Goal: Task Accomplishment & Management: Use online tool/utility

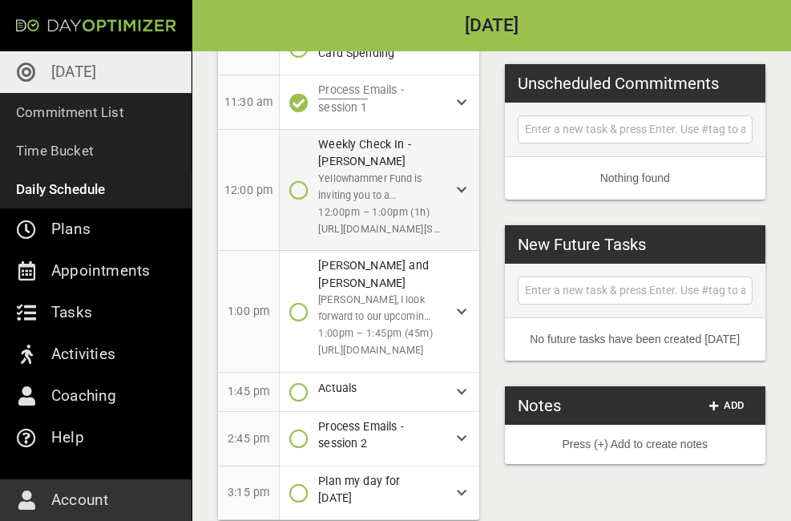
scroll to position [330, 0]
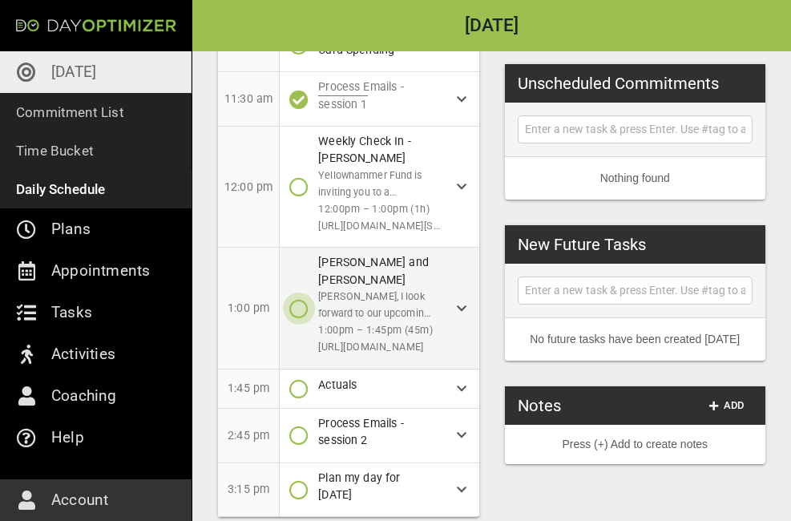
click at [296, 299] on icon "button" at bounding box center [298, 308] width 19 height 19
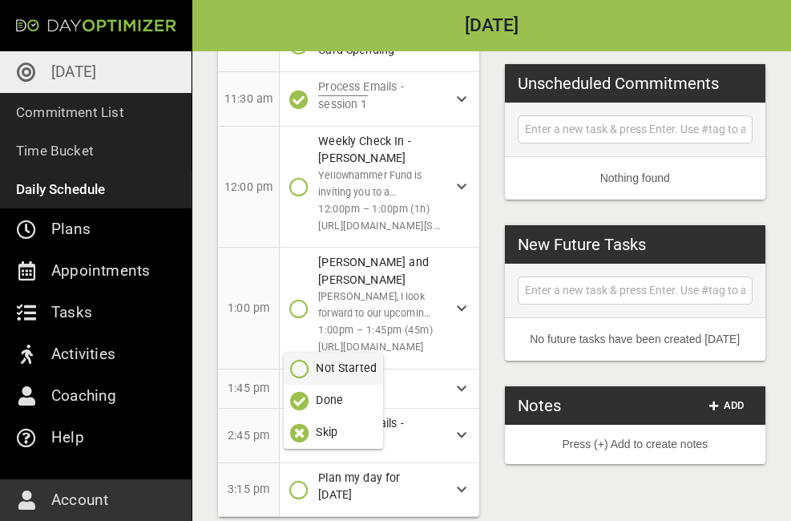
click at [326, 403] on p "Done" at bounding box center [329, 400] width 27 height 17
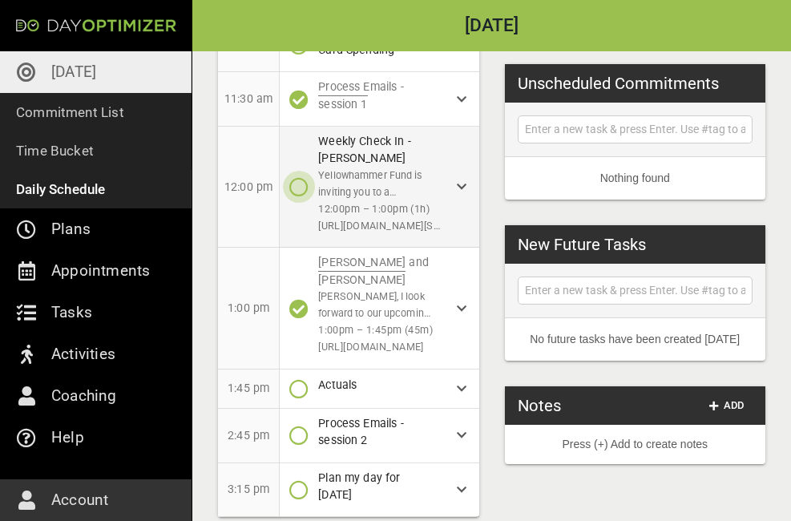
click at [305, 177] on icon "button" at bounding box center [298, 186] width 19 height 19
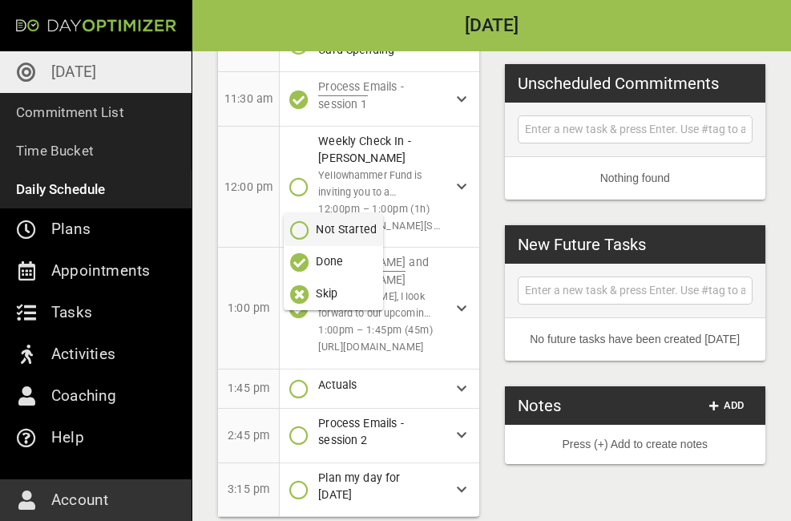
click at [318, 255] on p "Done" at bounding box center [329, 261] width 27 height 17
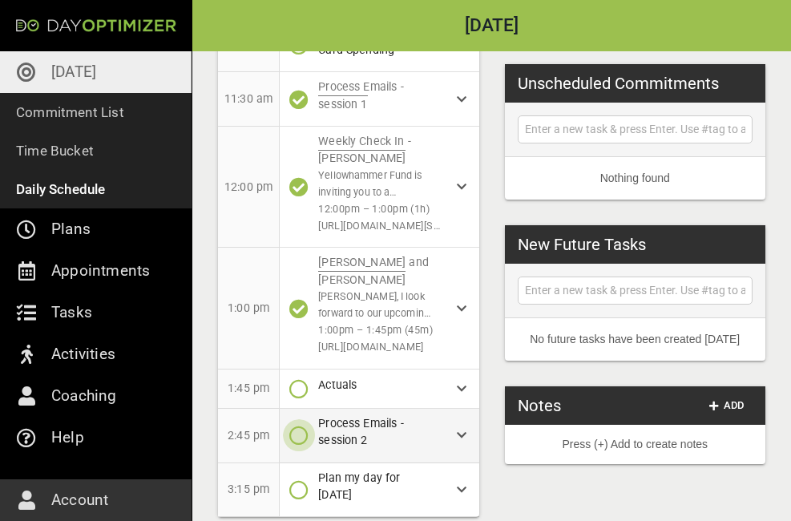
click at [296, 426] on icon "button" at bounding box center [298, 435] width 19 height 19
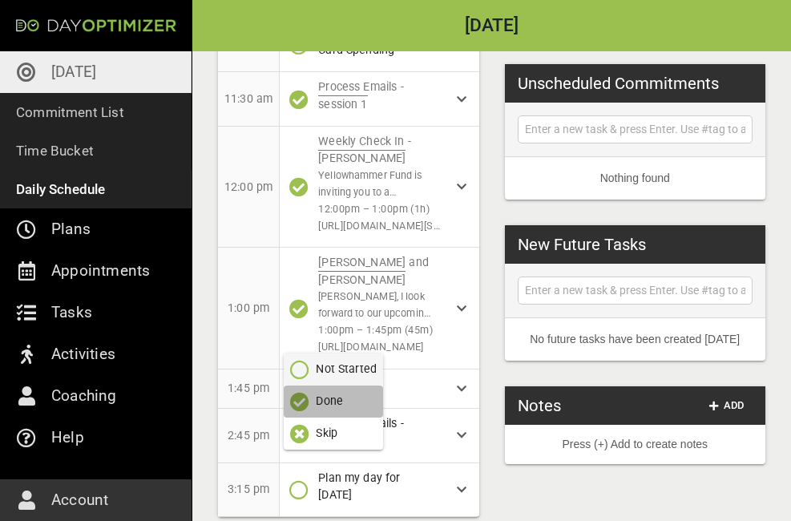
click at [300, 415] on button "Done" at bounding box center [333, 402] width 99 height 32
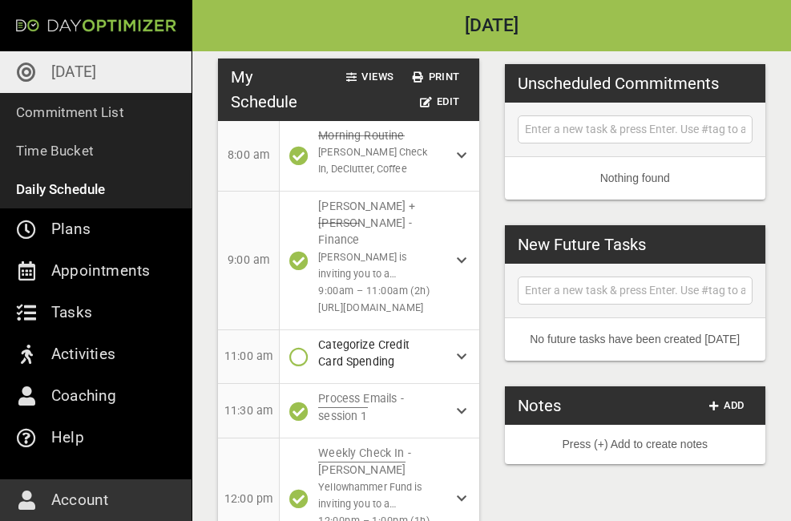
scroll to position [0, 0]
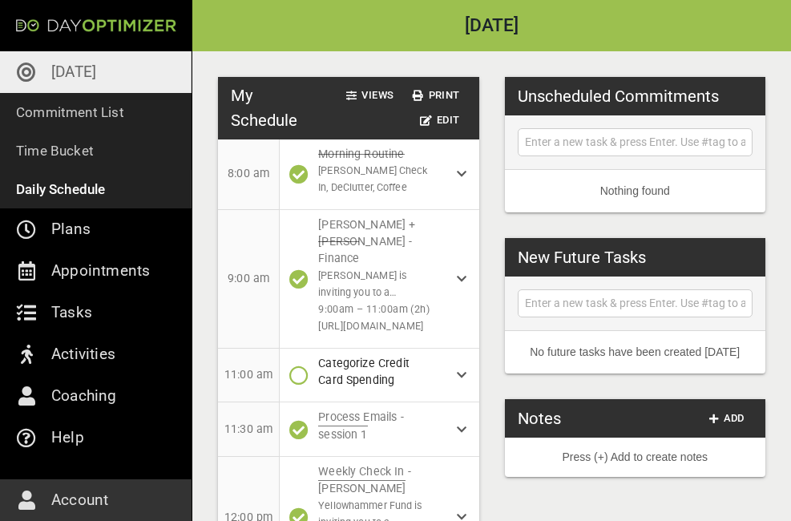
click at [47, 63] on link "[DATE]" at bounding box center [96, 72] width 192 height 42
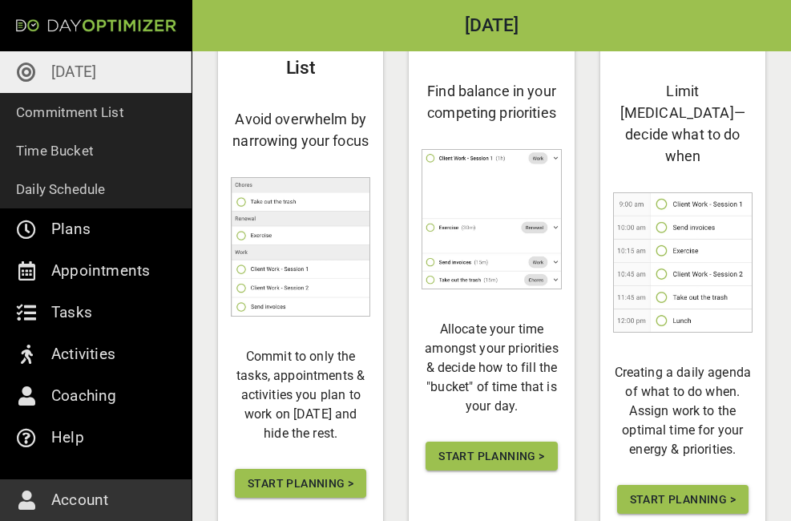
scroll to position [160, 0]
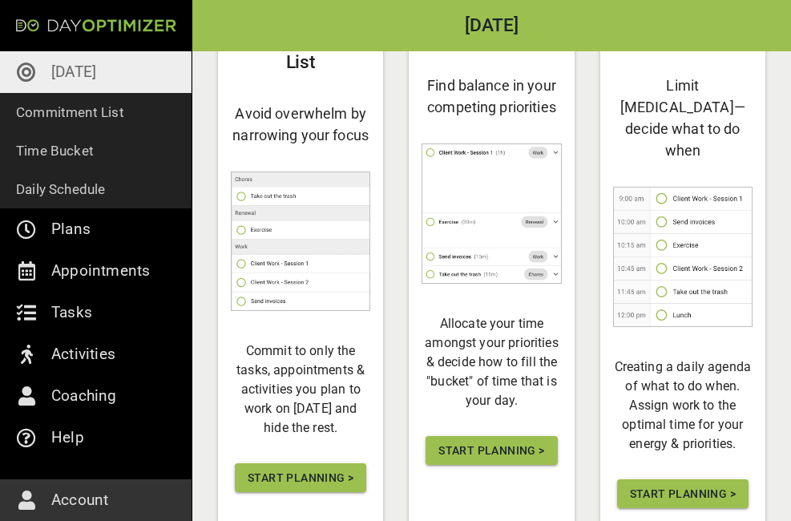
click at [457, 447] on span "Start Planning >" at bounding box center [492, 451] width 106 height 20
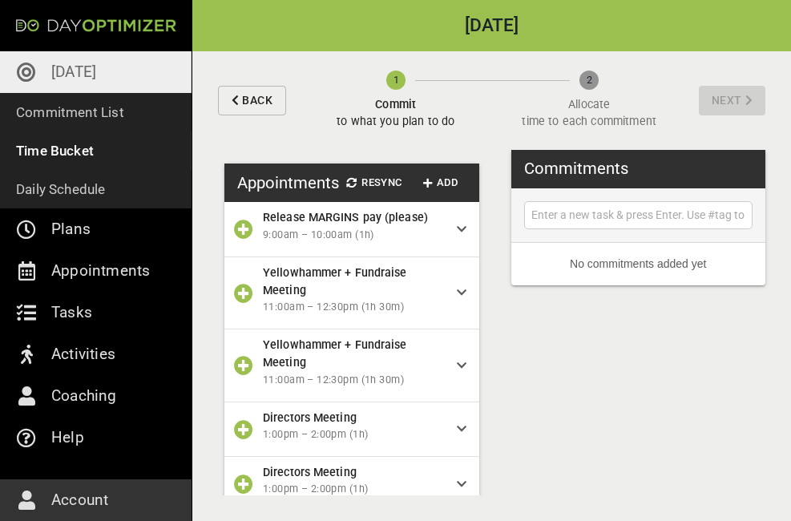
scroll to position [187, 0]
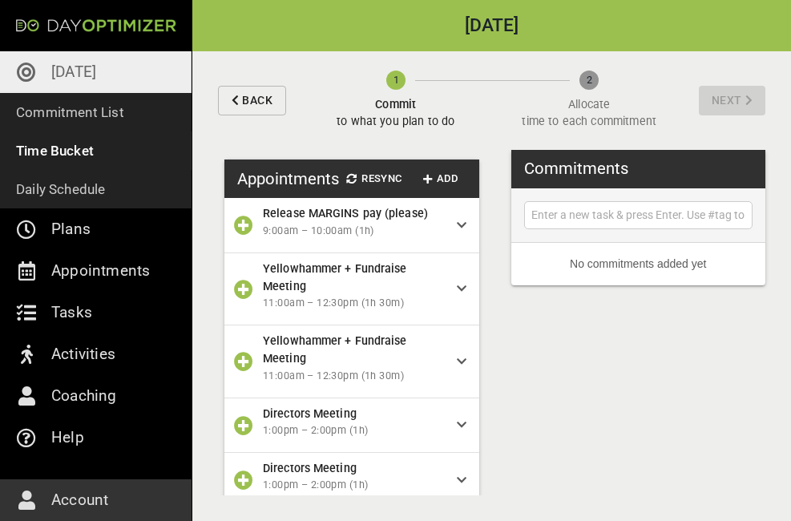
click at [438, 237] on div "Release MARGINS pay (please) 9:00am – 10:00am (1h)" at bounding box center [360, 224] width 194 height 41
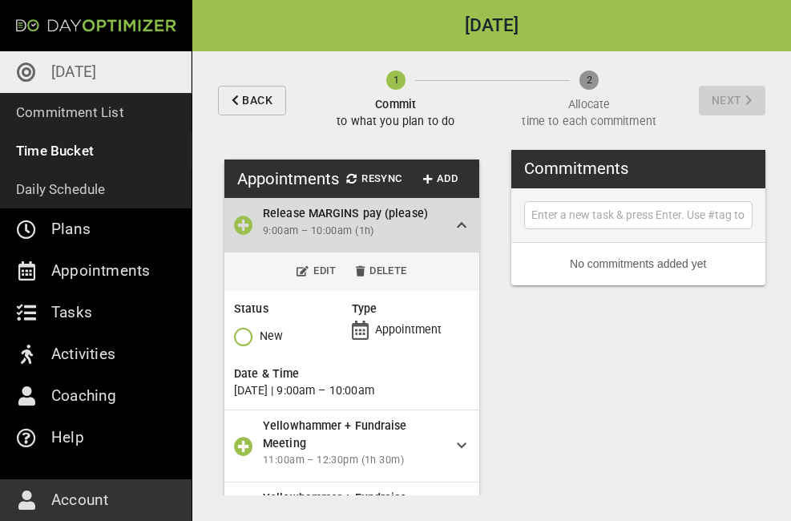
click at [457, 231] on icon at bounding box center [462, 225] width 10 height 11
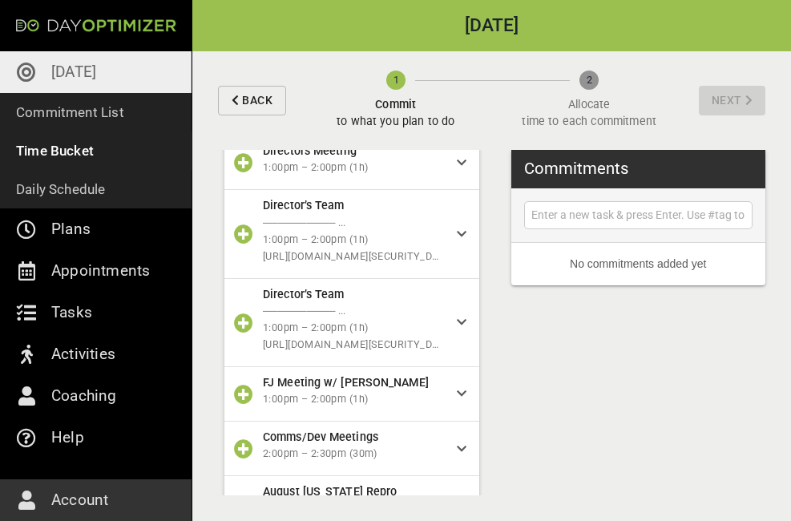
scroll to position [502, 0]
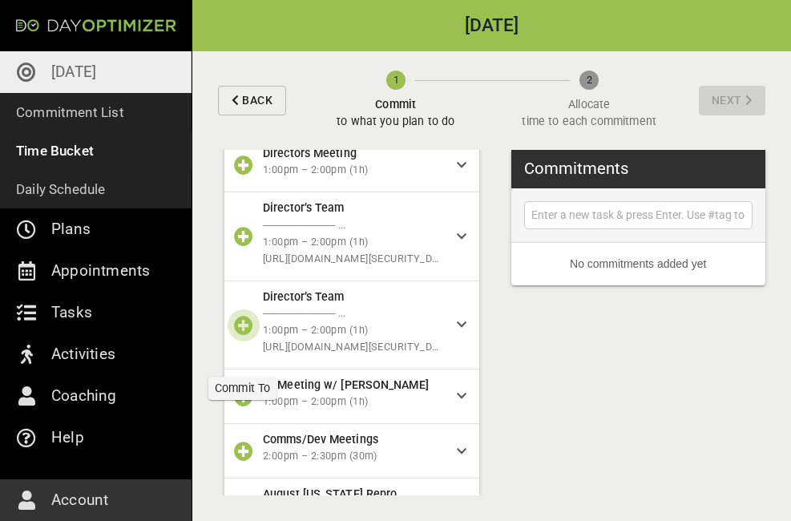
click at [249, 335] on icon "button" at bounding box center [243, 325] width 19 height 19
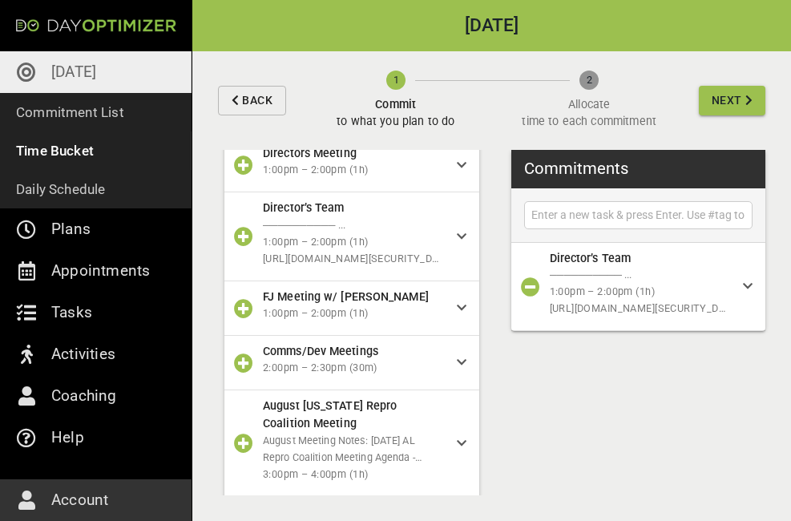
click at [251, 453] on icon "button" at bounding box center [243, 443] width 19 height 19
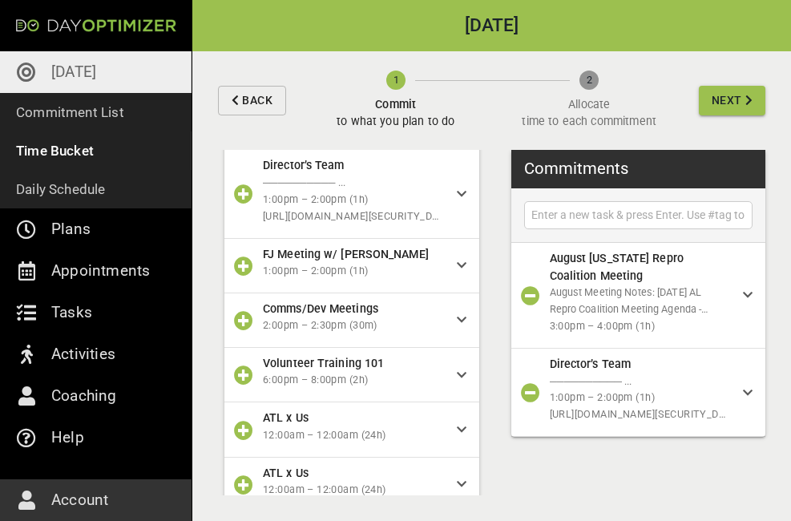
scroll to position [545, 0]
click at [536, 295] on icon "button" at bounding box center [530, 295] width 19 height 19
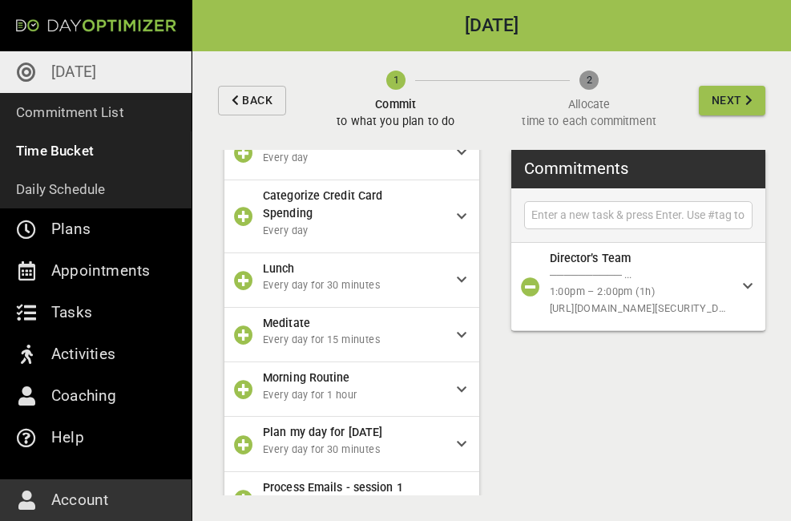
scroll to position [1166, 0]
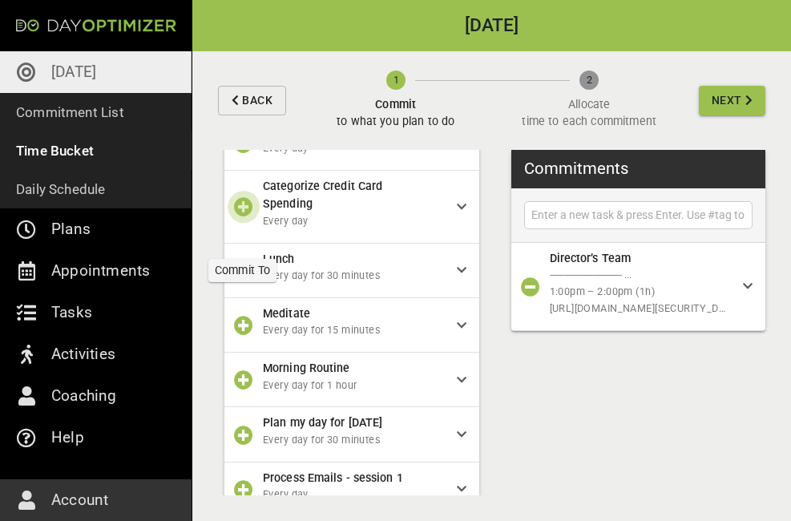
click at [245, 216] on icon "button" at bounding box center [243, 206] width 19 height 19
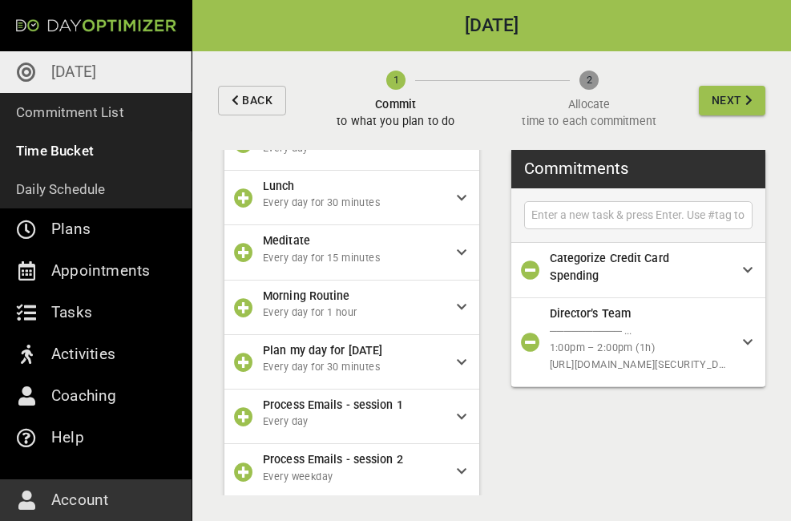
click at [240, 427] on icon "button" at bounding box center [243, 416] width 19 height 19
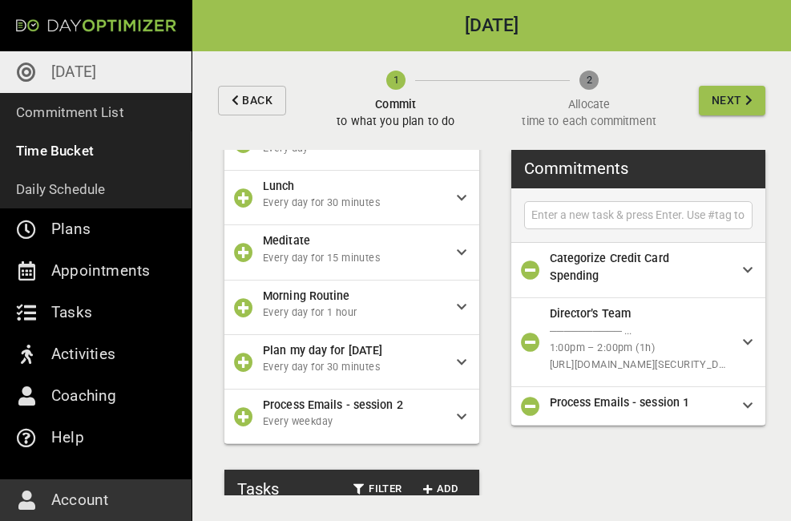
click at [240, 427] on icon "button" at bounding box center [243, 416] width 19 height 19
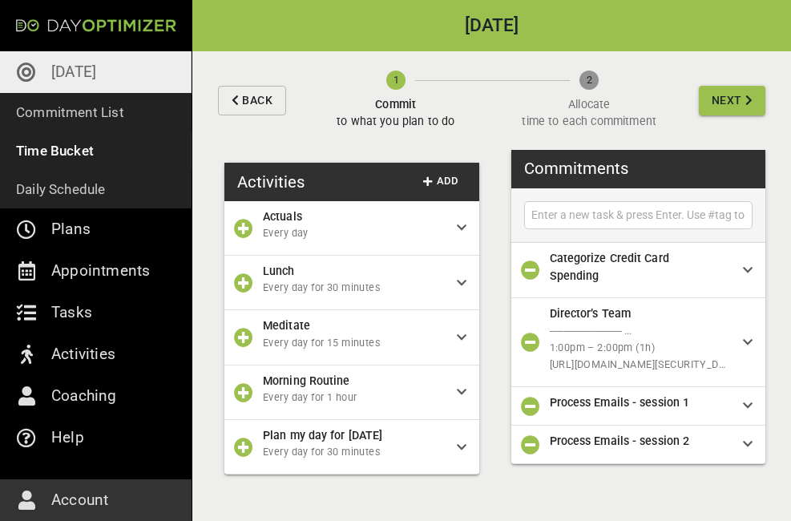
scroll to position [1062, 0]
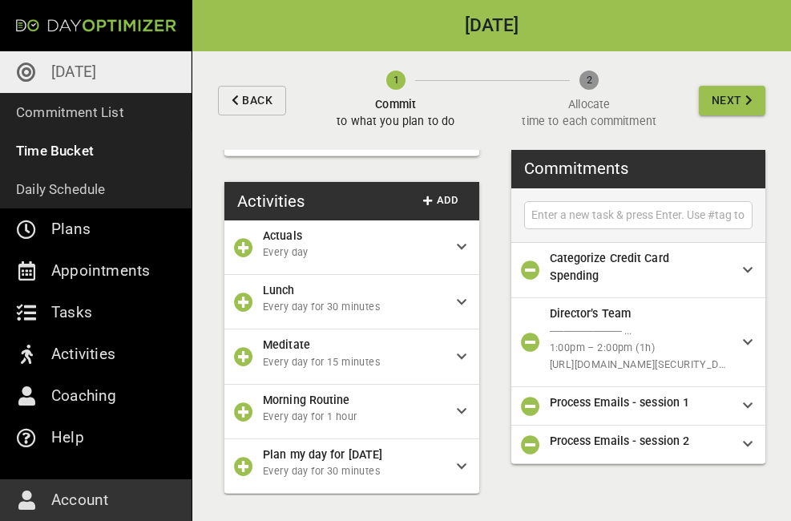
click at [724, 99] on span "Next" at bounding box center [727, 101] width 30 height 20
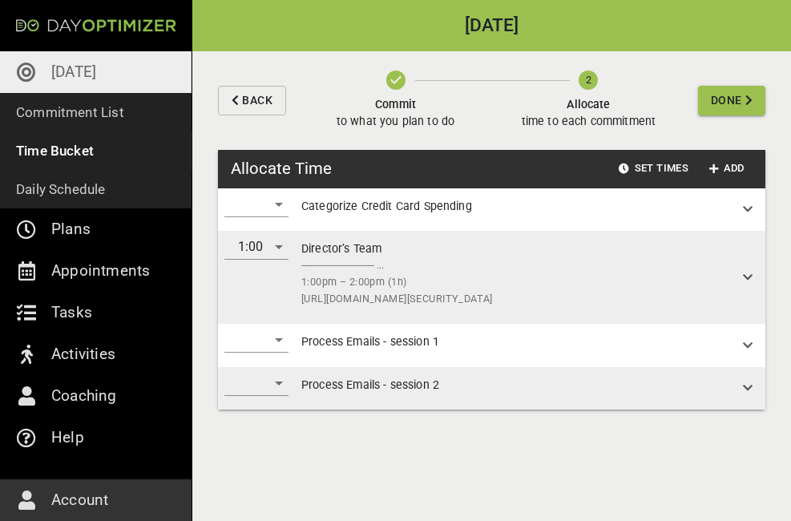
click at [281, 339] on div "​" at bounding box center [256, 340] width 64 height 26
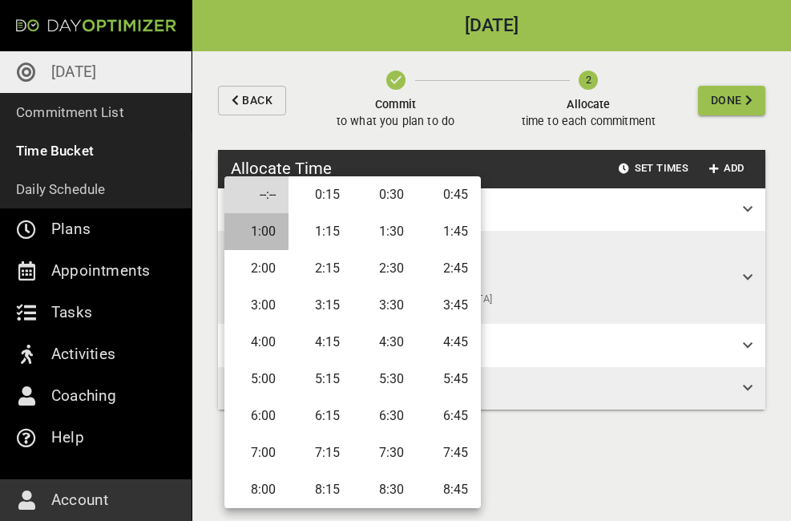
click at [254, 233] on li "1:00" at bounding box center [256, 231] width 64 height 37
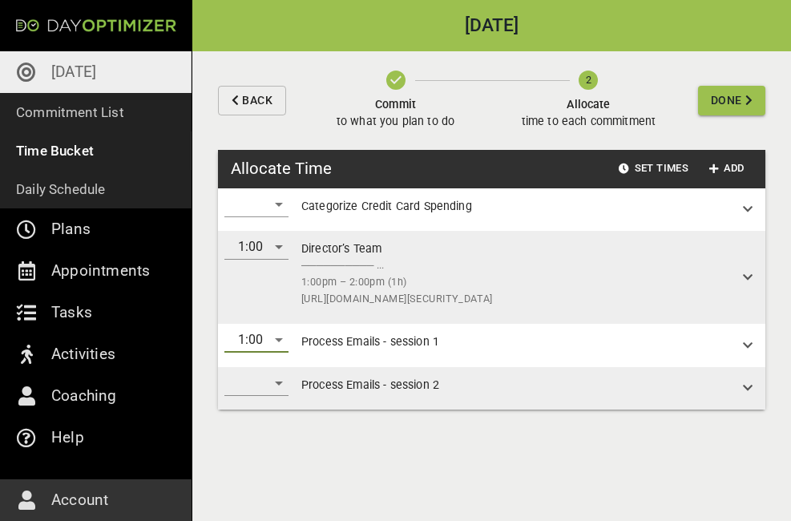
click at [273, 381] on div "​" at bounding box center [256, 383] width 64 height 26
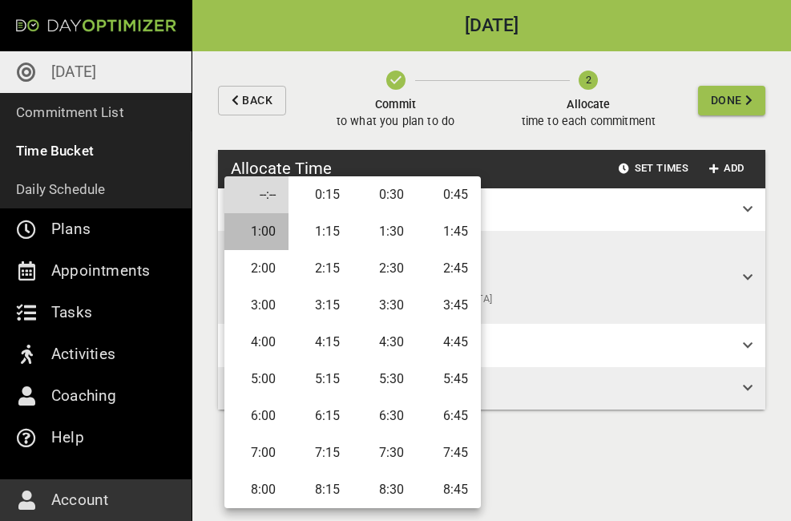
click at [262, 226] on li "1:00" at bounding box center [256, 231] width 64 height 37
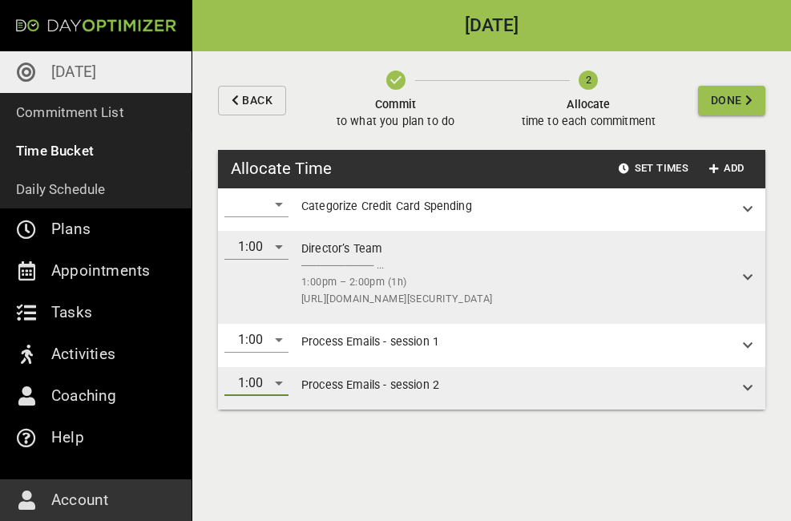
click at [272, 202] on div "​" at bounding box center [256, 205] width 64 height 26
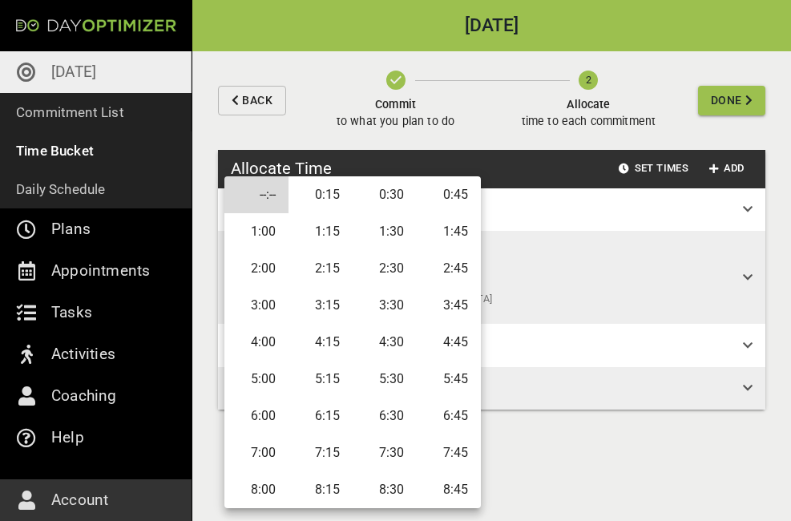
click at [265, 262] on li "2:00" at bounding box center [256, 268] width 64 height 37
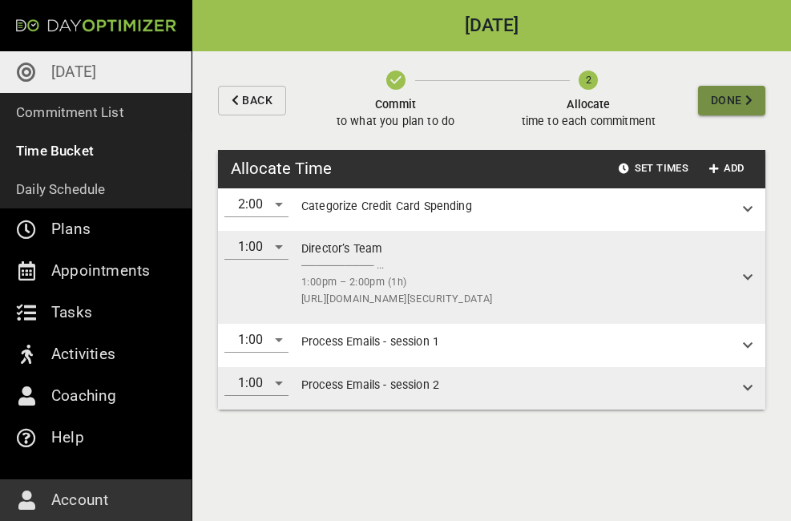
click at [713, 95] on span "Done" at bounding box center [726, 101] width 31 height 20
